Goal: Information Seeking & Learning: Learn about a topic

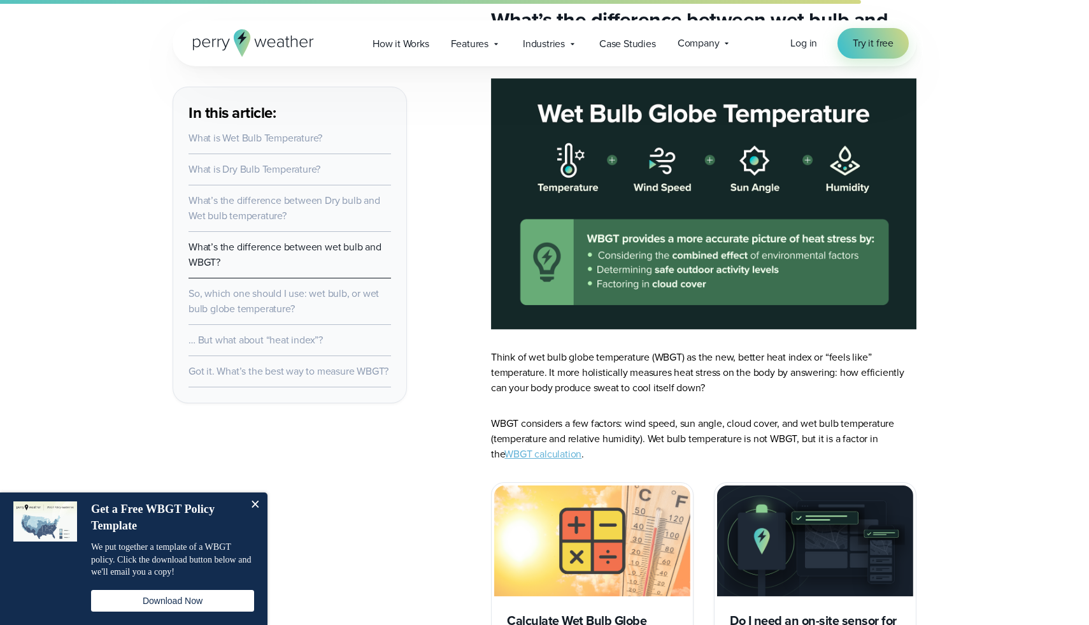
scroll to position [1495, 0]
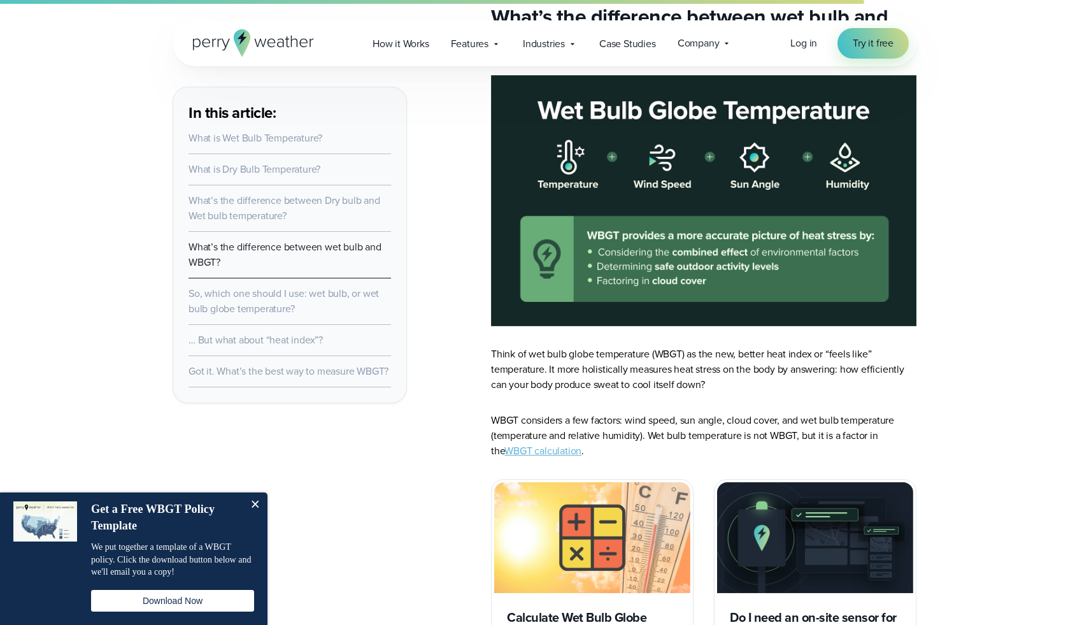
click at [619, 413] on p "WBGT considers a few factors: wind speed, sun angle, cloud cover, and wet bulb …" at bounding box center [704, 436] width 426 height 46
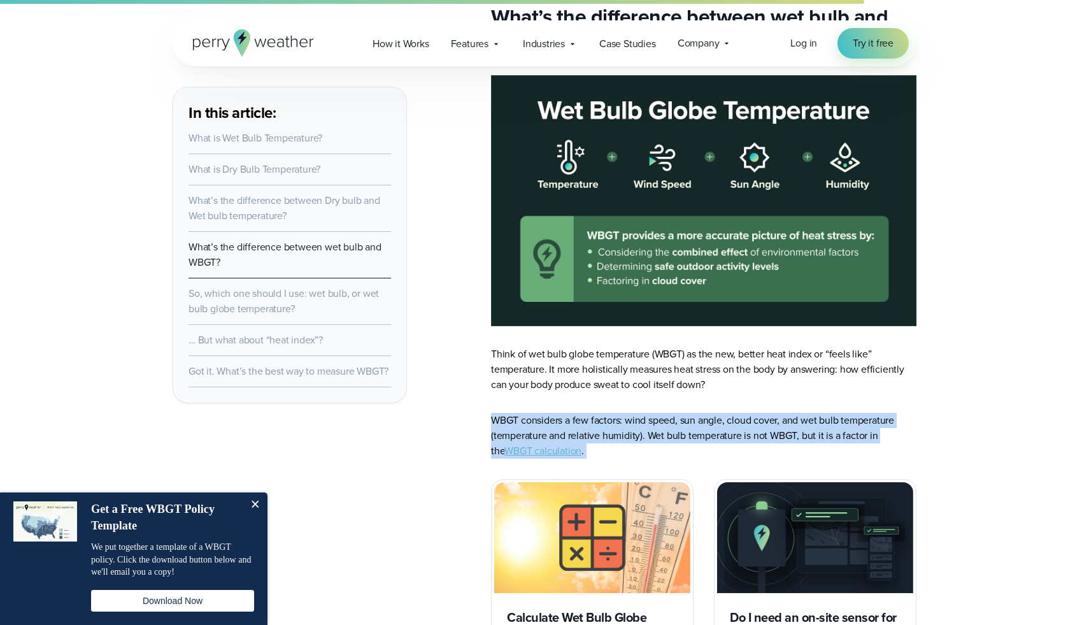
click at [682, 413] on p "WBGT considers a few factors: wind speed, sun angle, cloud cover, and wet bulb …" at bounding box center [704, 436] width 426 height 46
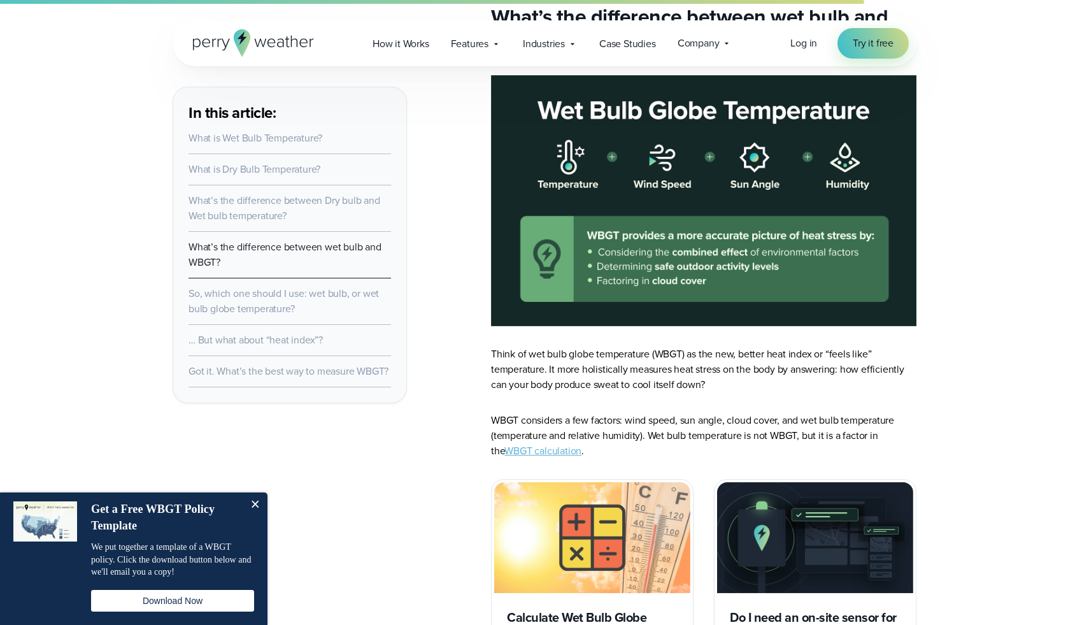
click at [711, 413] on p "WBGT considers a few factors: wind speed, sun angle, cloud cover, and wet bulb …" at bounding box center [704, 436] width 426 height 46
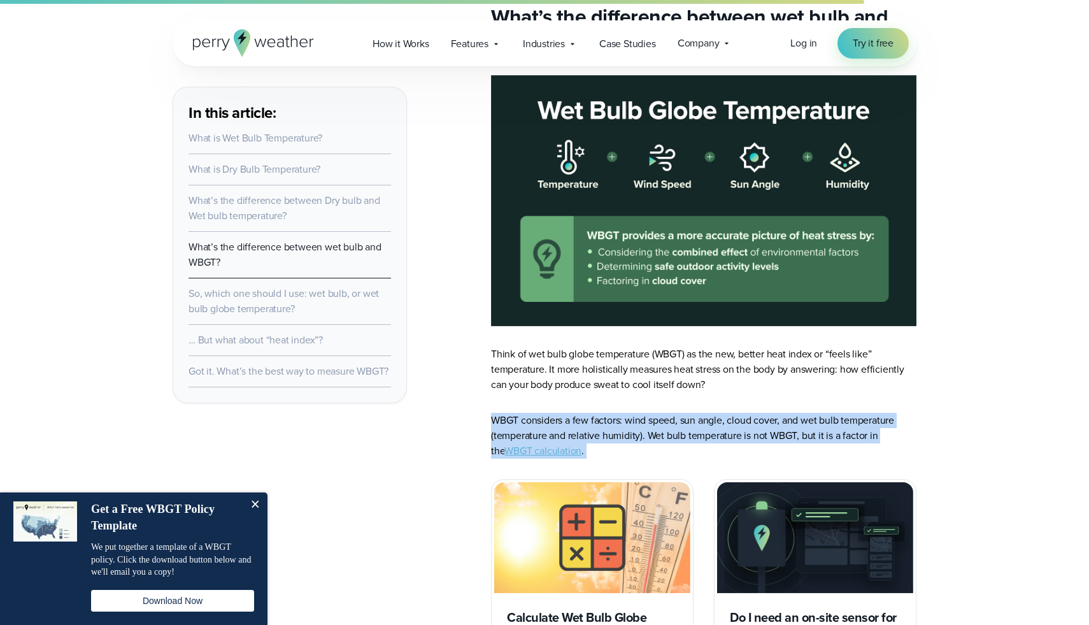
click at [711, 413] on p "WBGT considers a few factors: wind speed, sun angle, cloud cover, and wet bulb …" at bounding box center [704, 436] width 426 height 46
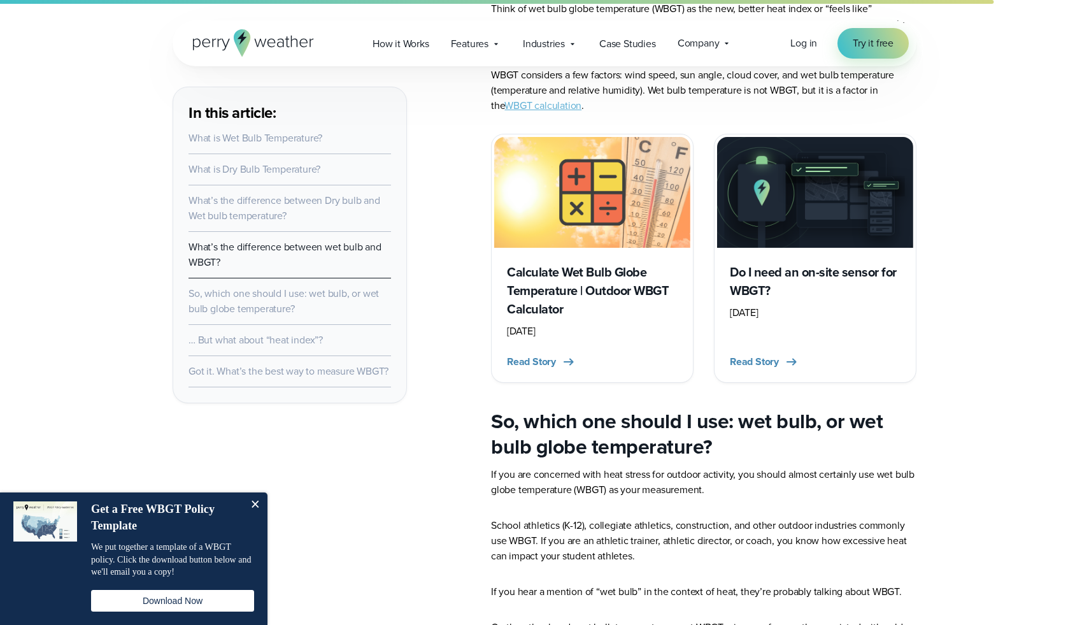
scroll to position [1848, 0]
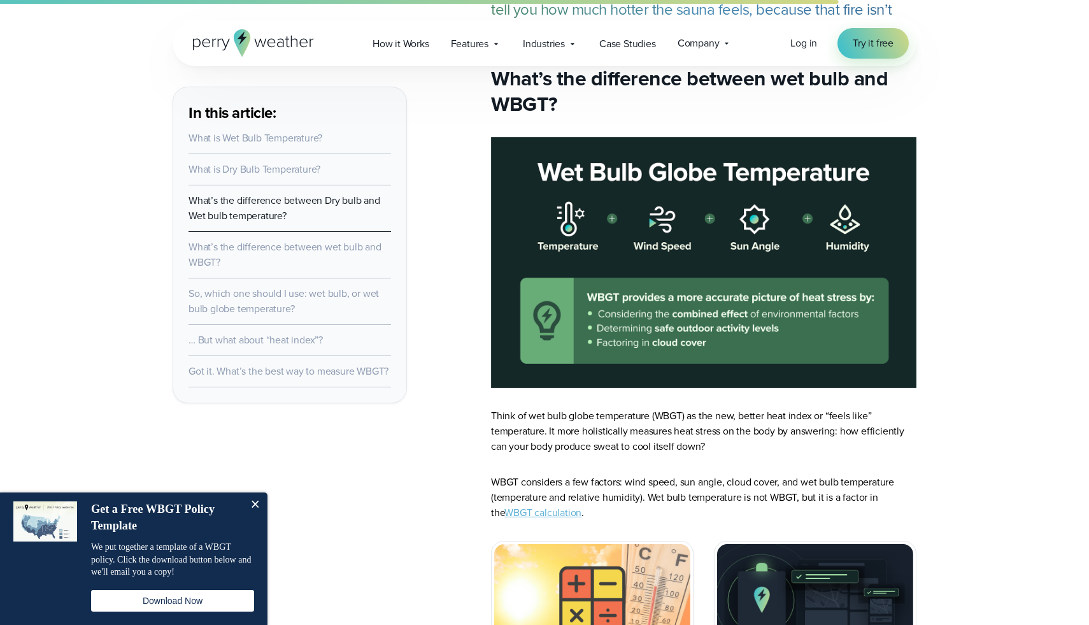
scroll to position [1475, 0]
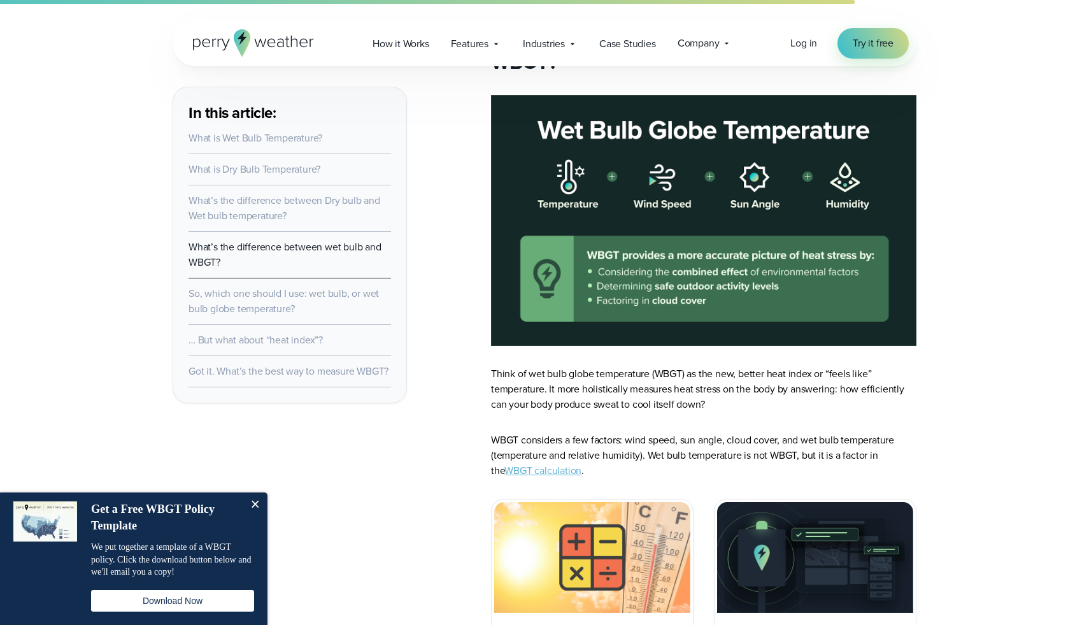
click at [659, 373] on p "Think of wet bulb globe temperature (WBGT) as the new, better heat index or “fe…" at bounding box center [704, 389] width 426 height 46
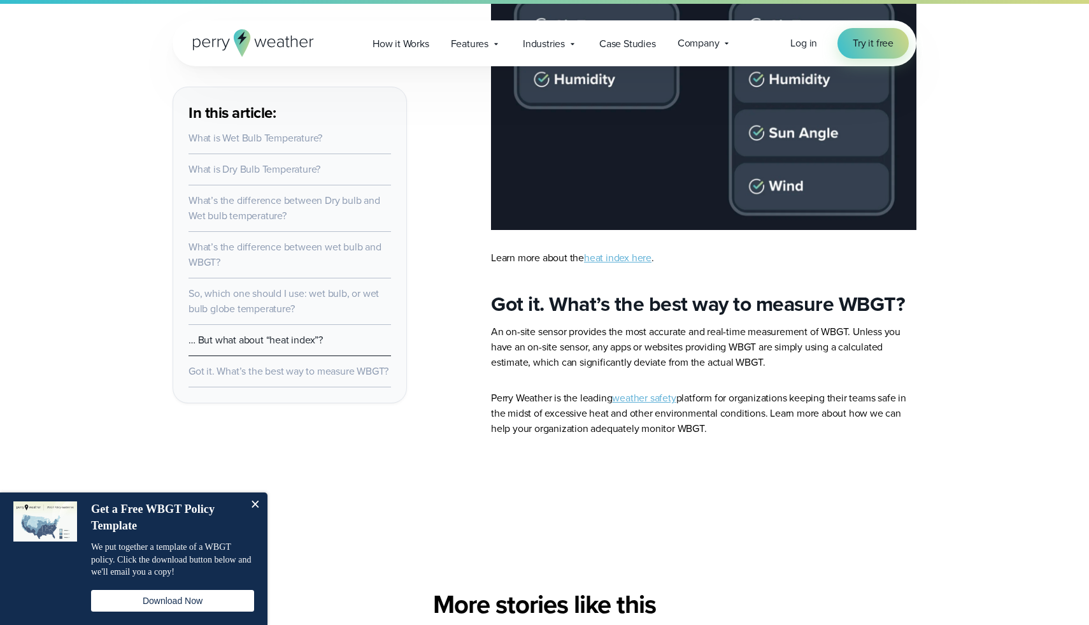
scroll to position [2876, 0]
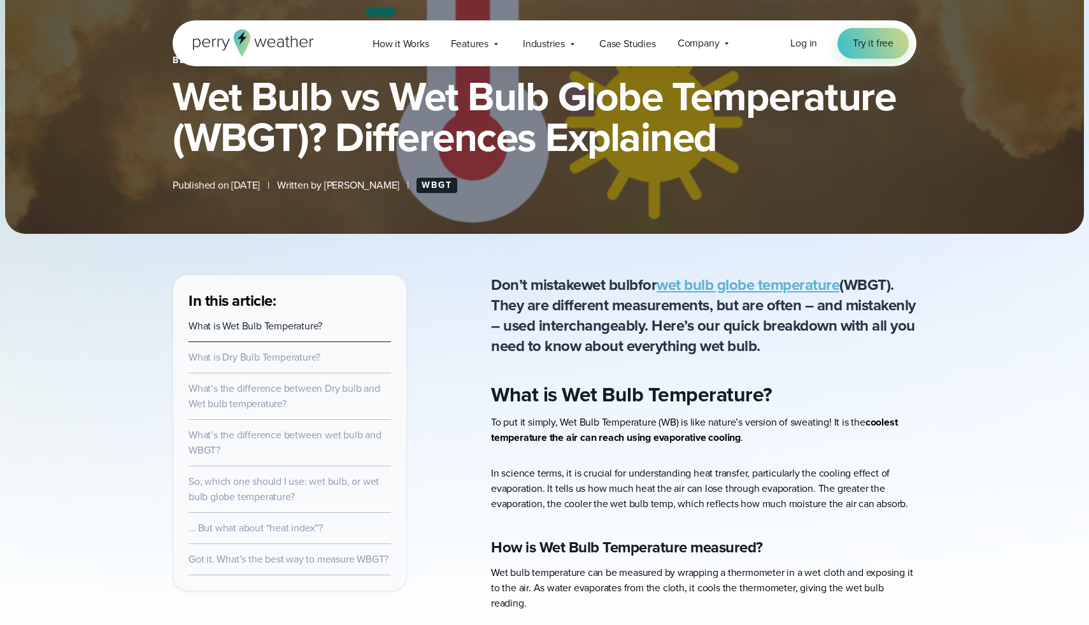
scroll to position [206, 0]
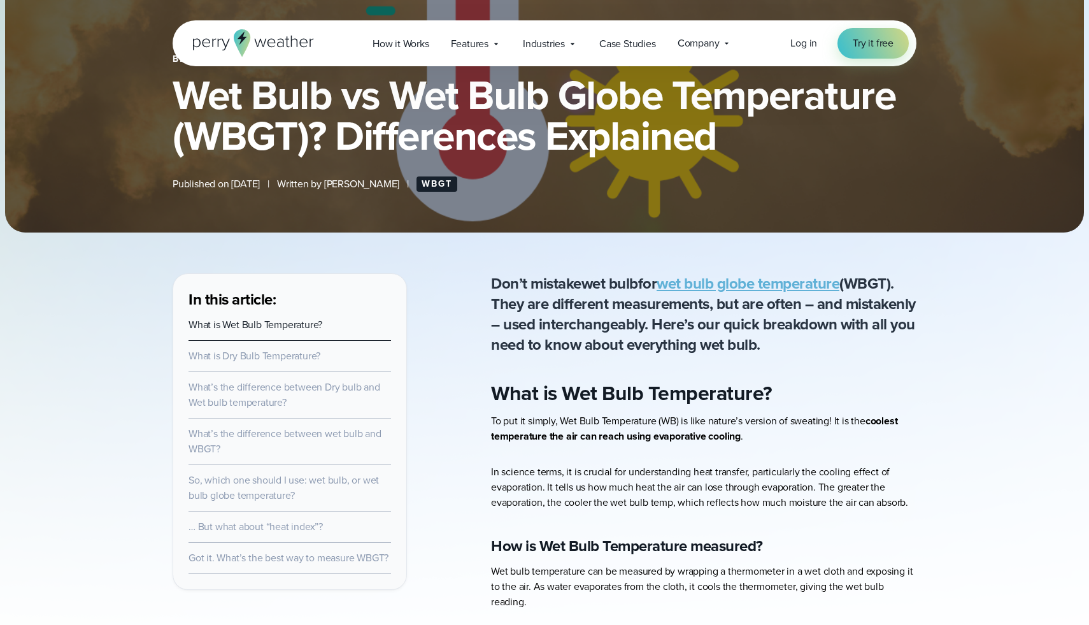
click at [271, 389] on link "What’s the difference between Dry bulb and Wet bulb temperature?" at bounding box center [285, 395] width 192 height 30
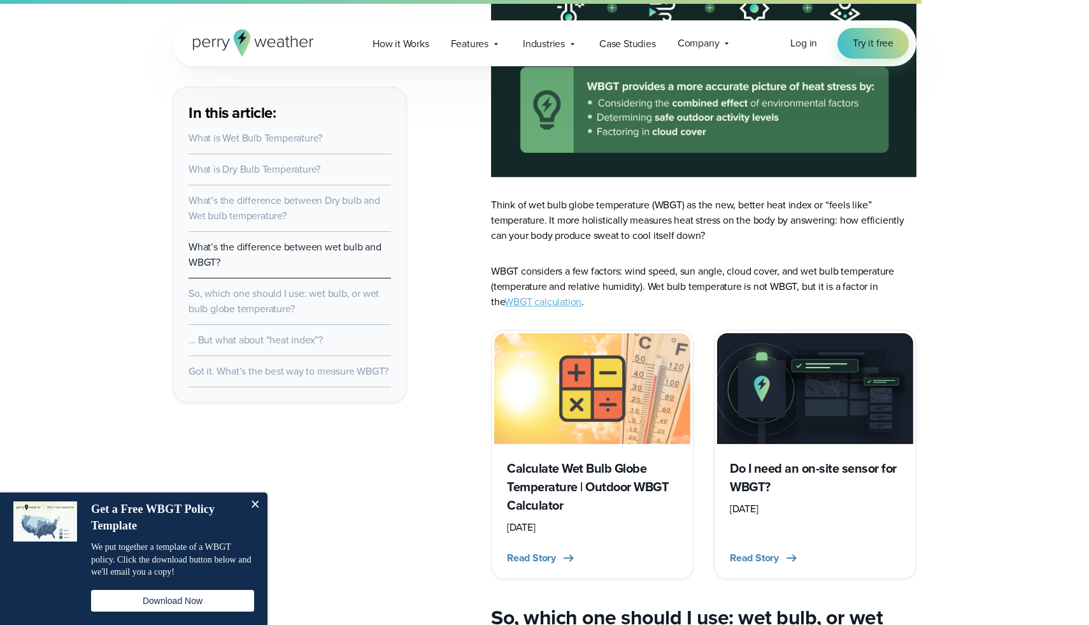
scroll to position [1646, 0]
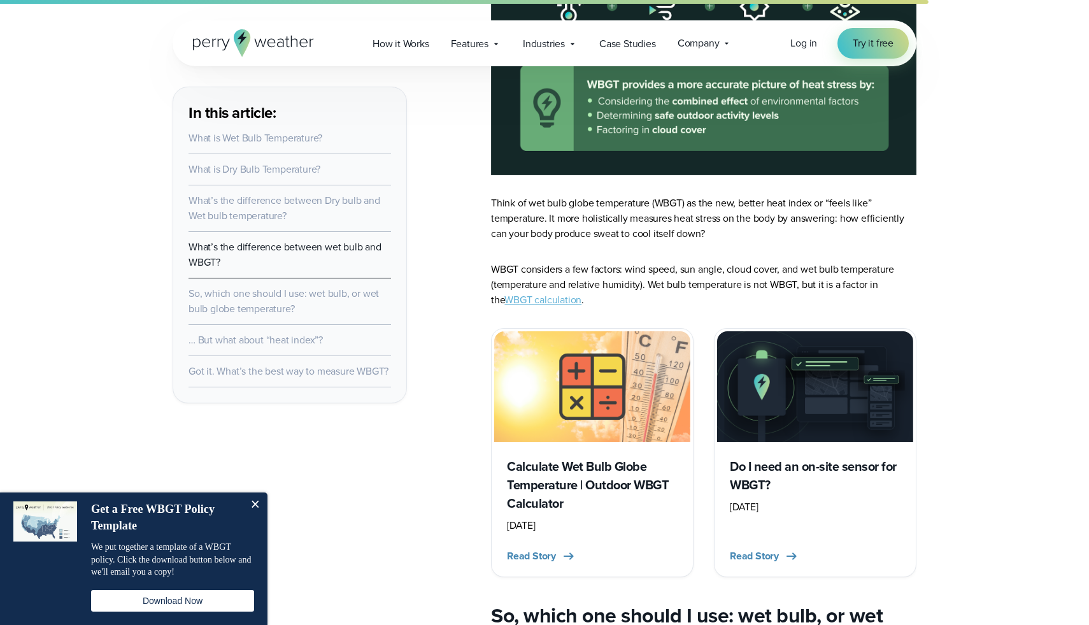
click at [656, 196] on p "Think of wet bulb globe temperature (WBGT) as the new, better heat index or “fe…" at bounding box center [704, 219] width 426 height 46
